Goal: Task Accomplishment & Management: Complete application form

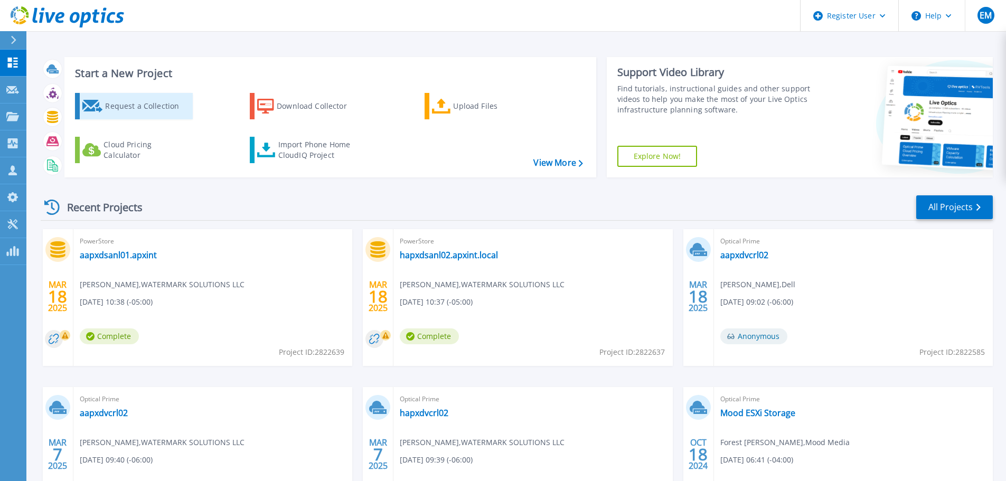
click at [162, 107] on div "Request a Collection" at bounding box center [147, 106] width 85 height 21
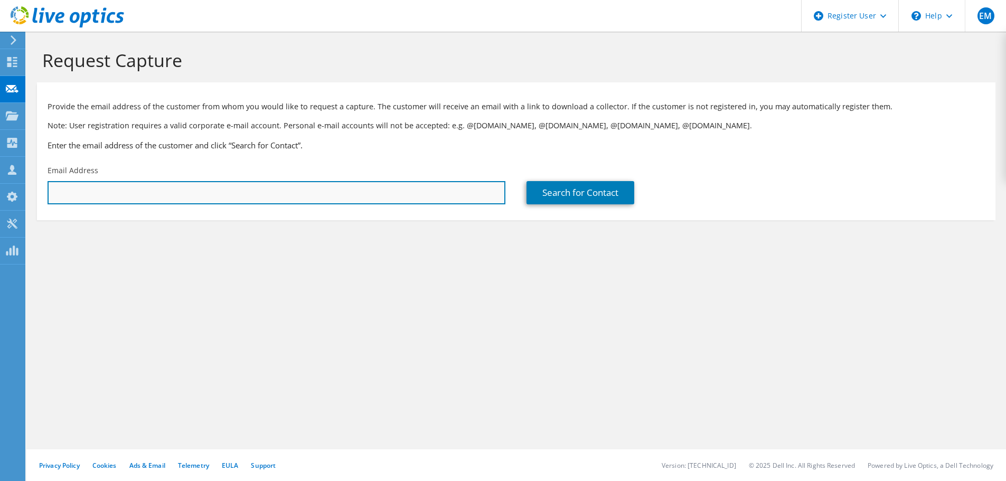
click at [251, 195] on input "text" at bounding box center [277, 192] width 458 height 23
paste input "vtemnov@goinfinitum.com"
type input "vtemnov@goinfinitum.com"
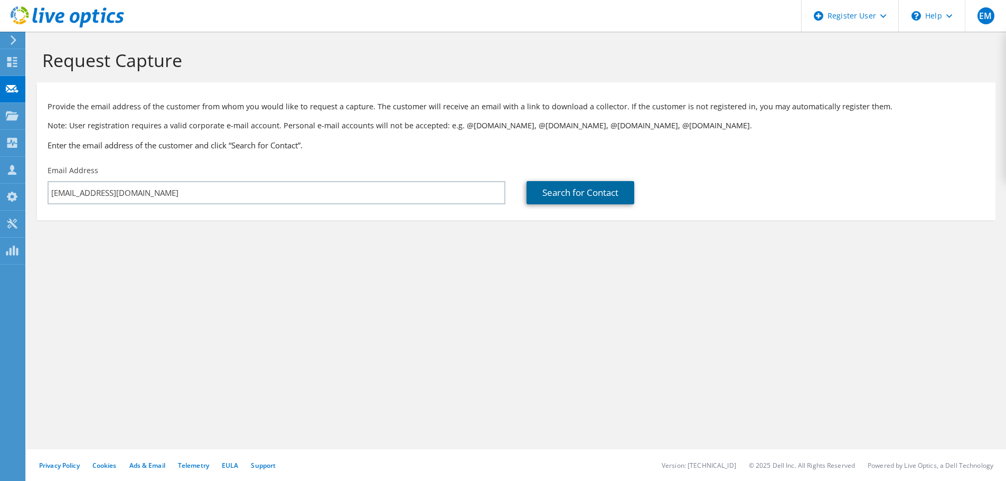
click at [564, 181] on link "Search for Contact" at bounding box center [581, 192] width 108 height 23
type input "Infinitum Electric"
type input "Vlad"
type input "Temnov"
type input "United States"
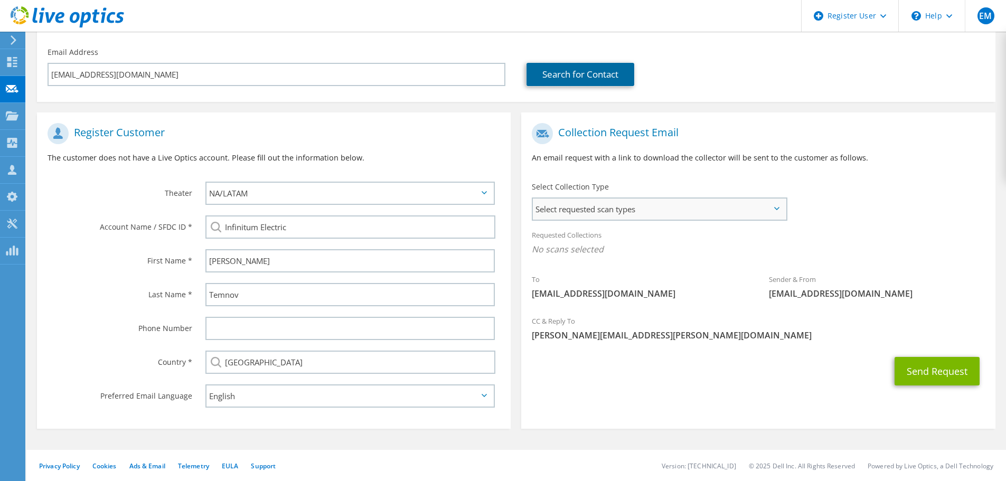
scroll to position [119, 0]
click at [574, 207] on span "Select requested scan types" at bounding box center [659, 208] width 253 height 21
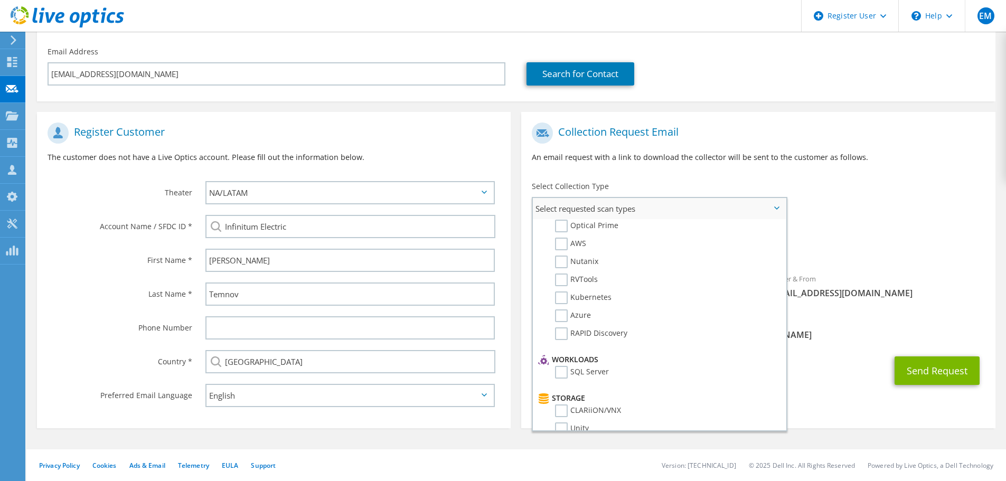
scroll to position [0, 0]
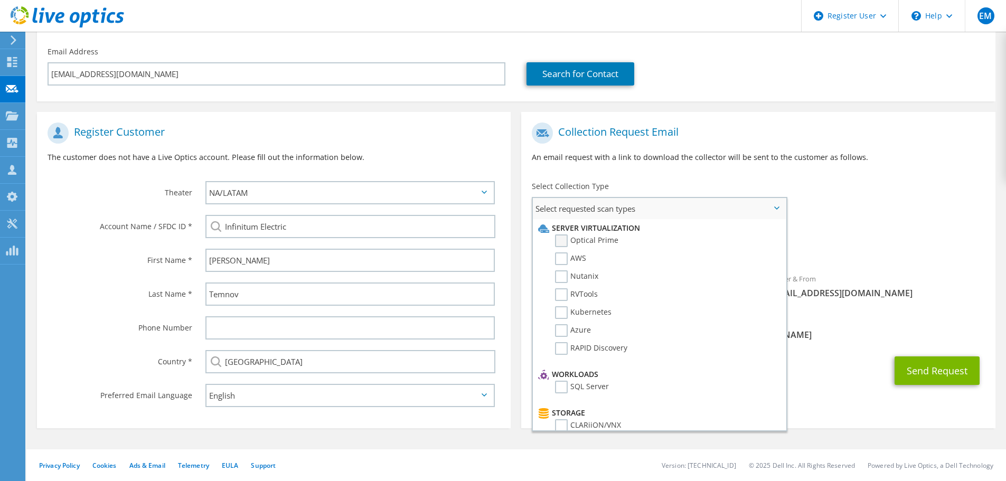
click at [559, 240] on label "Optical Prime" at bounding box center [586, 241] width 63 height 13
click at [0, 0] on input "Optical Prime" at bounding box center [0, 0] width 0 height 0
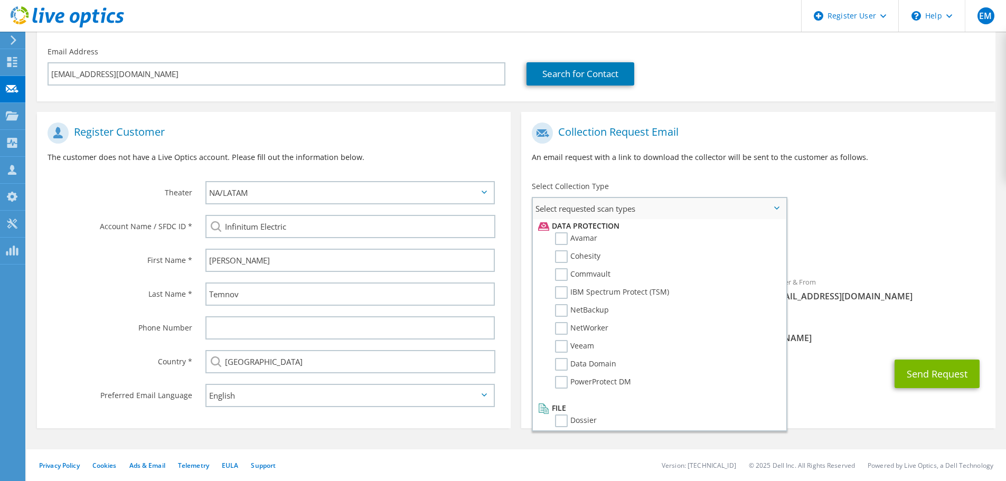
scroll to position [466, 0]
click at [911, 170] on div "Collection Request Email An email request with a link to download the collector…" at bounding box center [758, 146] width 474 height 59
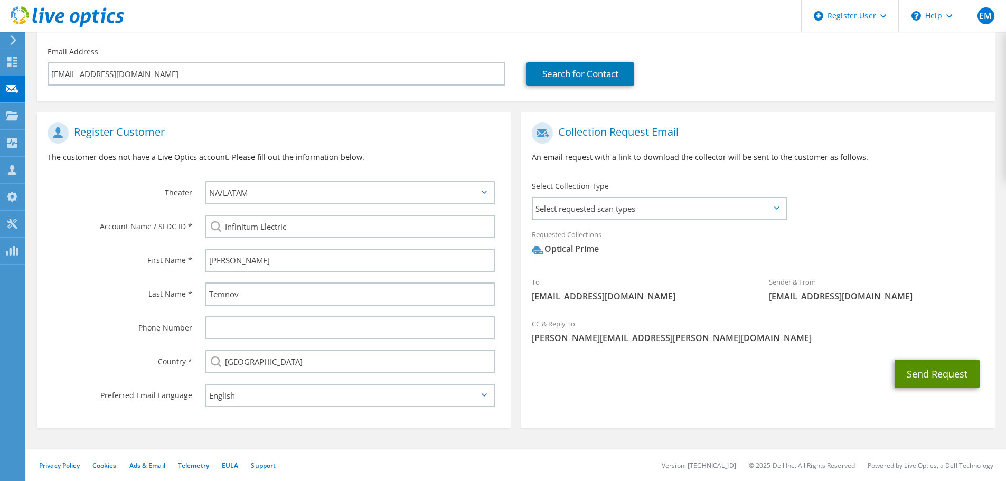
click at [927, 374] on button "Send Request" at bounding box center [937, 374] width 85 height 29
